Goal: Check status: Check status

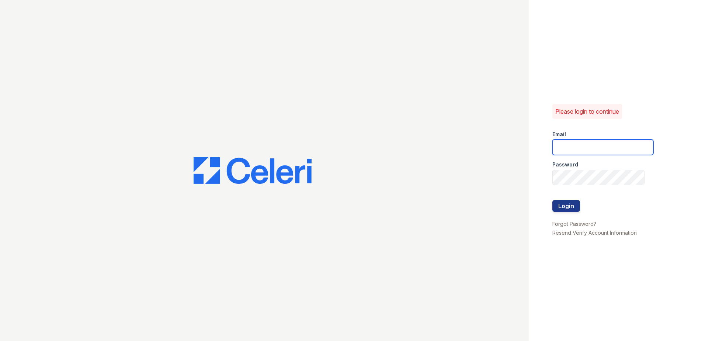
click at [575, 151] on input "email" at bounding box center [602, 146] width 101 height 15
type input "[EMAIL_ADDRESS][DOMAIN_NAME]"
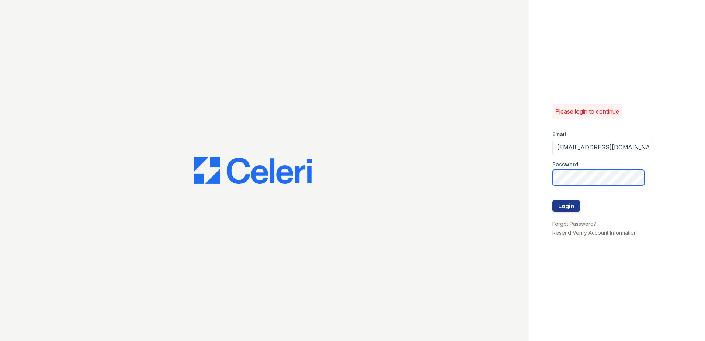
click at [552, 200] on button "Login" at bounding box center [566, 206] width 28 height 12
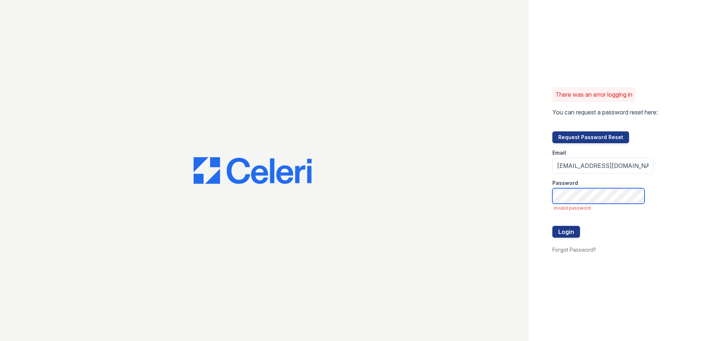
click at [552, 226] on button "Login" at bounding box center [566, 232] width 28 height 12
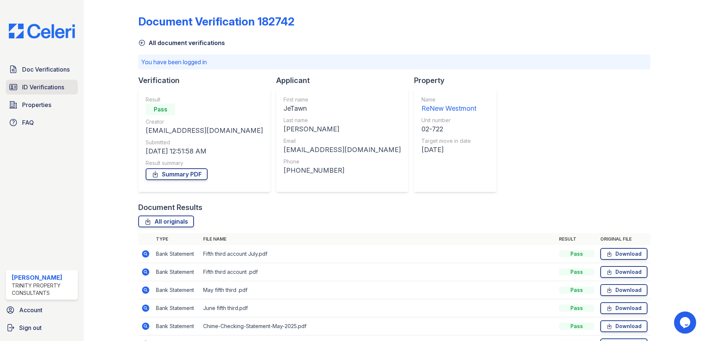
click at [46, 88] on span "ID Verifications" at bounding box center [43, 87] width 42 height 9
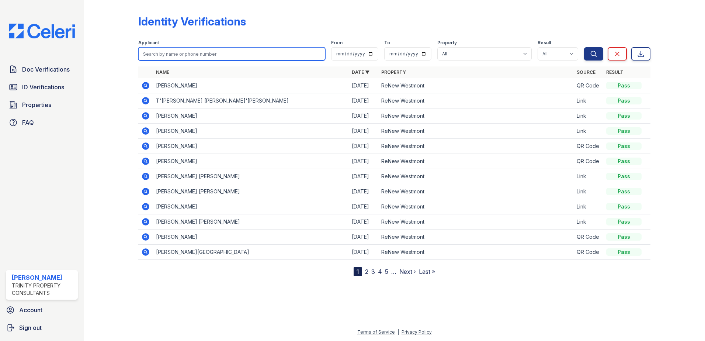
click at [186, 57] on input "search" at bounding box center [231, 53] width 187 height 13
click at [123, 83] on div at bounding box center [116, 139] width 43 height 273
click at [197, 49] on input "search" at bounding box center [231, 53] width 187 height 13
click at [100, 191] on div at bounding box center [116, 139] width 43 height 273
click at [194, 57] on input "search" at bounding box center [231, 53] width 187 height 13
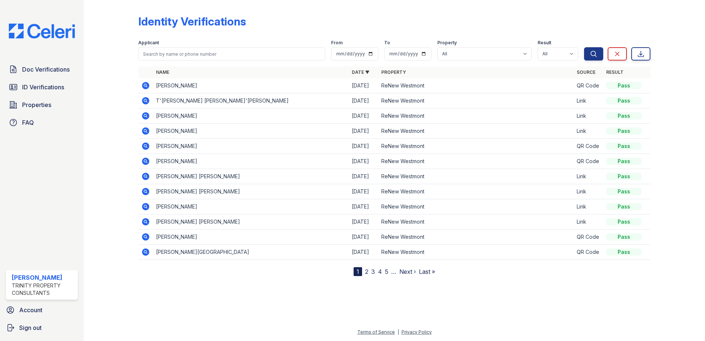
click at [113, 95] on div at bounding box center [116, 139] width 43 height 273
click at [149, 54] on input "search" at bounding box center [231, 53] width 187 height 13
